Goal: Task Accomplishment & Management: Complete application form

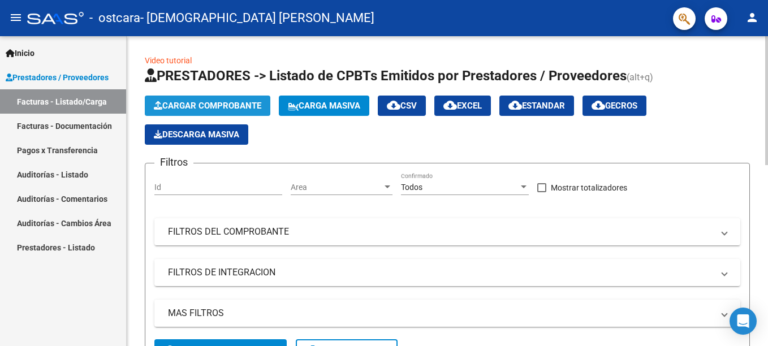
click at [245, 105] on span "Cargar Comprobante" at bounding box center [207, 106] width 107 height 10
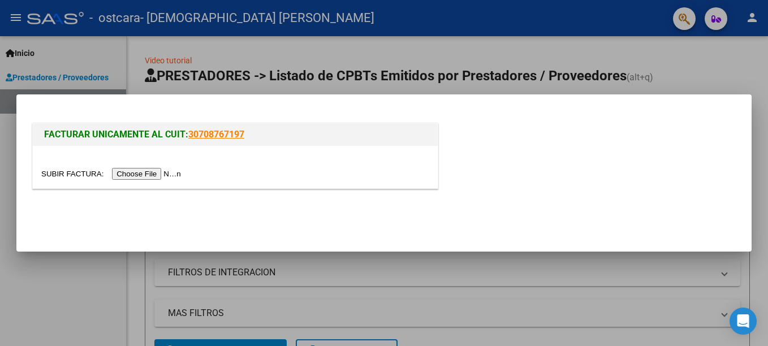
click at [163, 173] on input "file" at bounding box center [112, 174] width 143 height 12
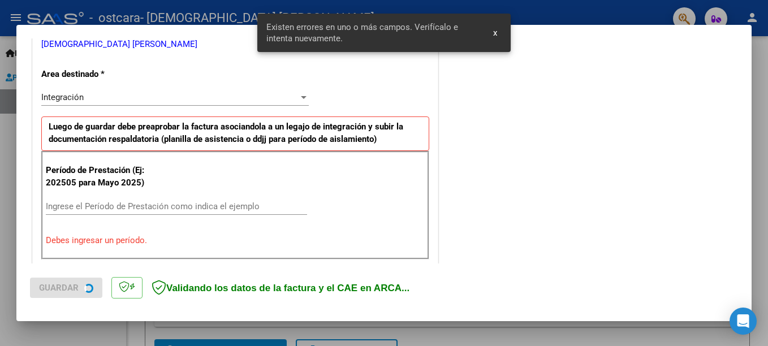
scroll to position [260, 0]
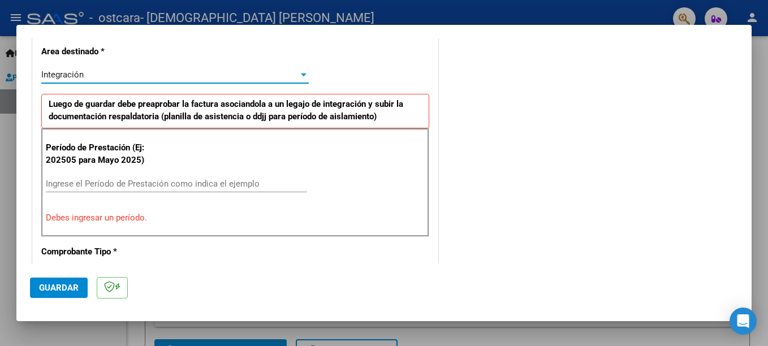
click at [301, 76] on div at bounding box center [304, 75] width 6 height 3
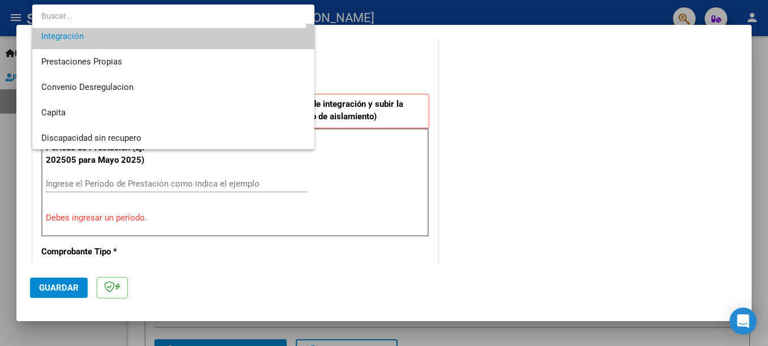
scroll to position [76, 0]
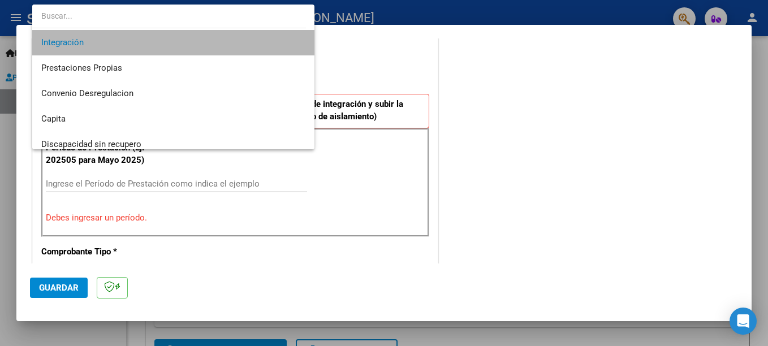
click at [258, 46] on span "Integración" at bounding box center [173, 42] width 264 height 25
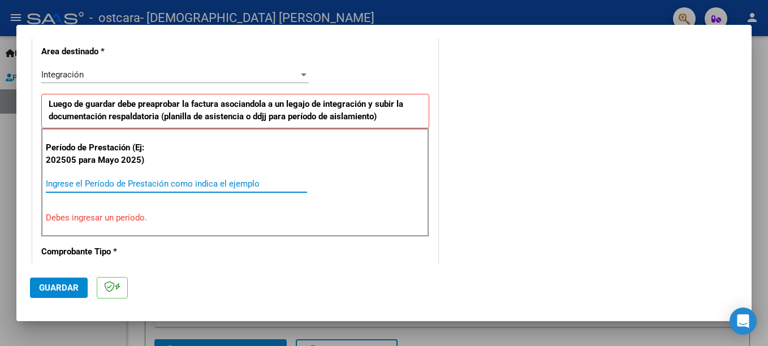
click at [230, 183] on input "Ingrese el Período de Prestación como indica el ejemplo" at bounding box center [176, 184] width 261 height 10
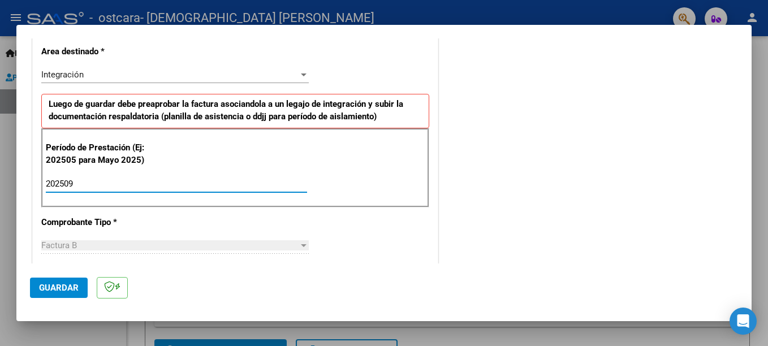
type input "202509"
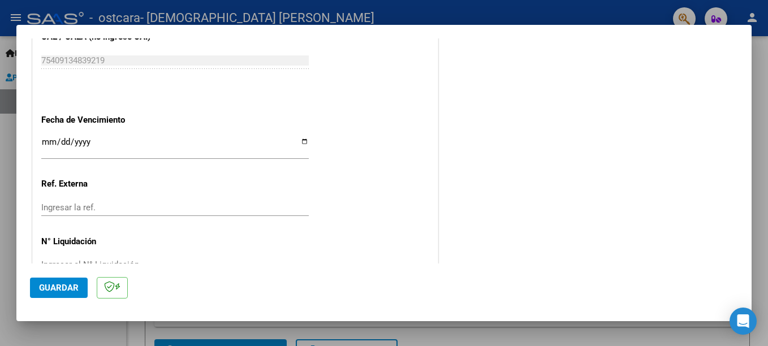
scroll to position [770, 0]
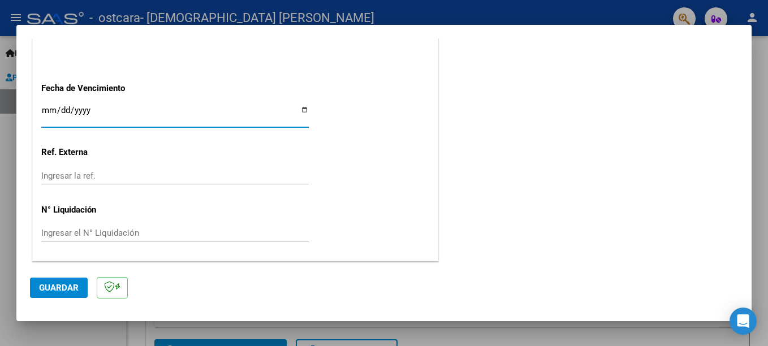
click at [302, 111] on input "Ingresar la fecha" at bounding box center [174, 115] width 267 height 18
type input "[DATE]"
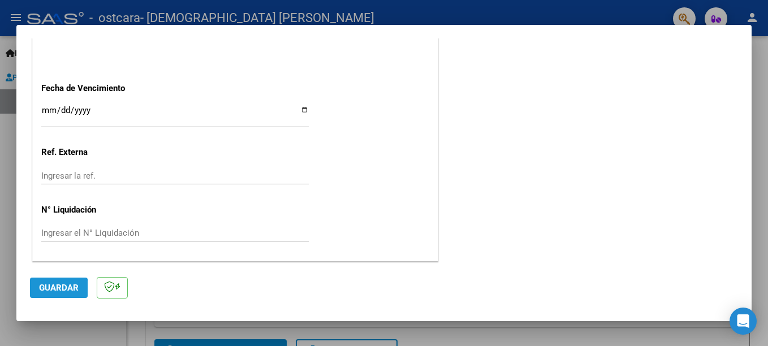
click at [45, 291] on span "Guardar" at bounding box center [59, 288] width 40 height 10
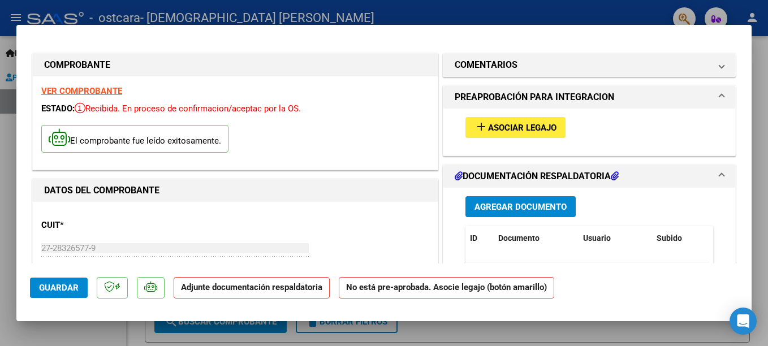
click at [543, 128] on span "Asociar Legajo" at bounding box center [522, 128] width 68 height 10
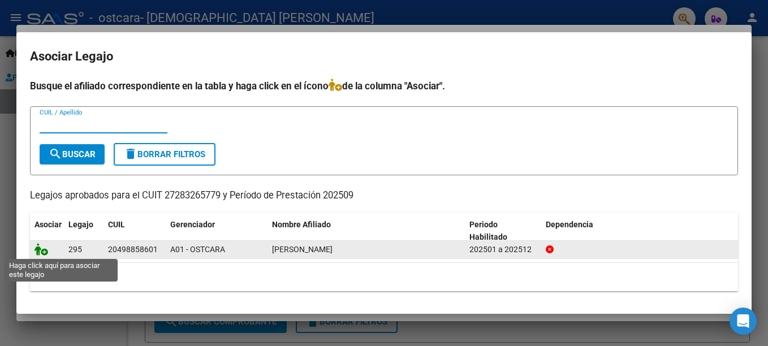
click at [40, 249] on icon at bounding box center [41, 249] width 14 height 12
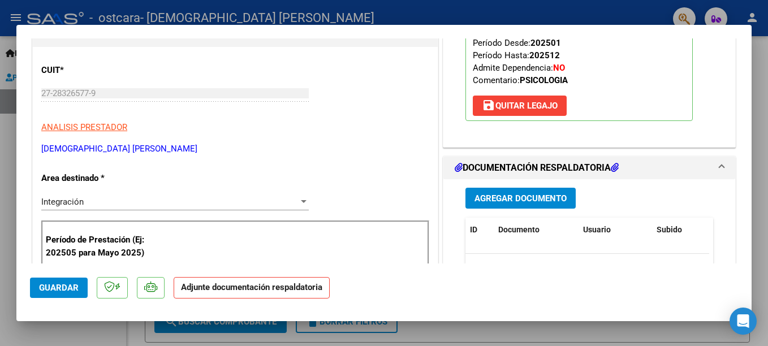
scroll to position [256, 0]
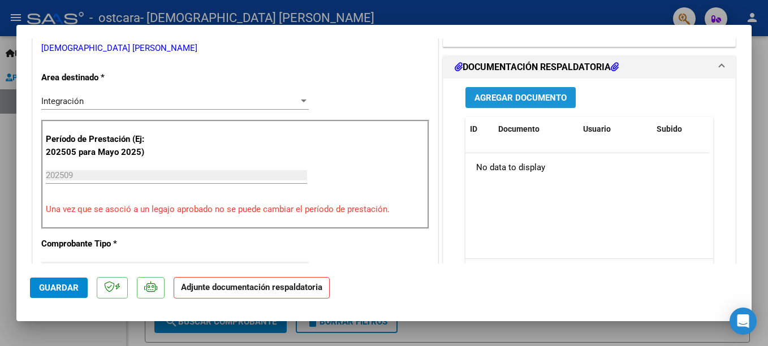
click at [546, 98] on span "Agregar Documento" at bounding box center [520, 98] width 92 height 10
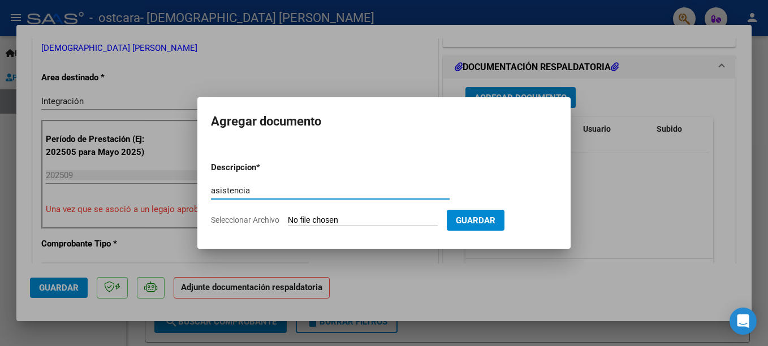
type input "asistencia"
click at [254, 221] on span "Seleccionar Archivo" at bounding box center [245, 219] width 68 height 9
click at [288, 221] on input "Seleccionar Archivo" at bounding box center [363, 220] width 150 height 11
type input "C:\fakepath\[PERSON_NAME] sept.pdf"
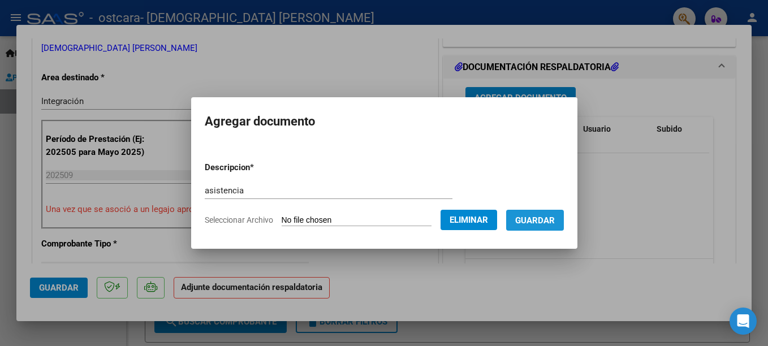
click at [546, 224] on span "Guardar" at bounding box center [535, 220] width 40 height 10
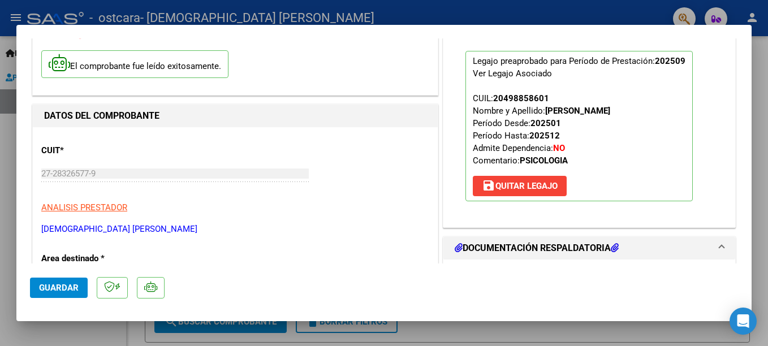
scroll to position [0, 0]
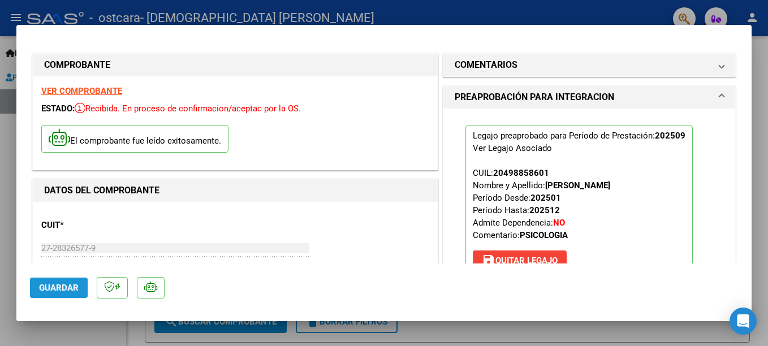
click at [40, 288] on span "Guardar" at bounding box center [59, 288] width 40 height 10
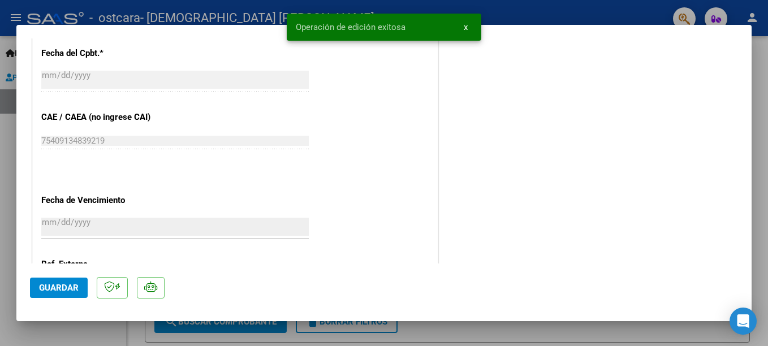
scroll to position [684, 0]
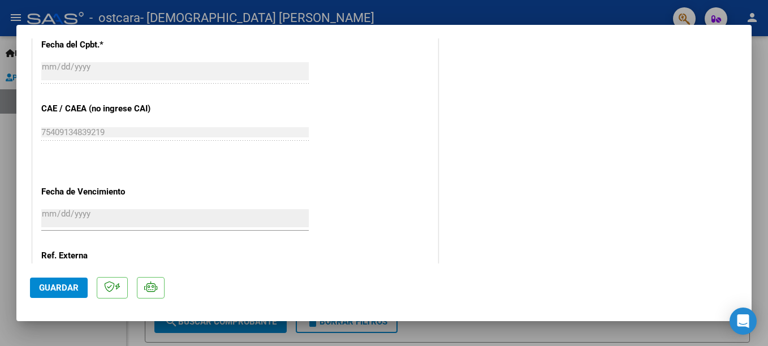
click at [693, 331] on div at bounding box center [384, 173] width 768 height 346
type input "$ 0,00"
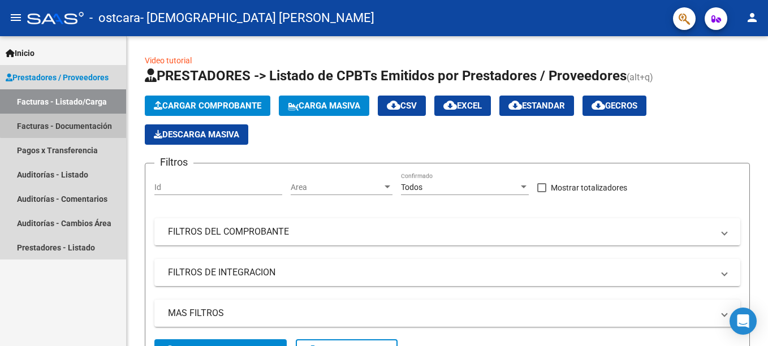
click at [79, 124] on link "Facturas - Documentación" at bounding box center [63, 126] width 126 height 24
